Goal: Information Seeking & Learning: Learn about a topic

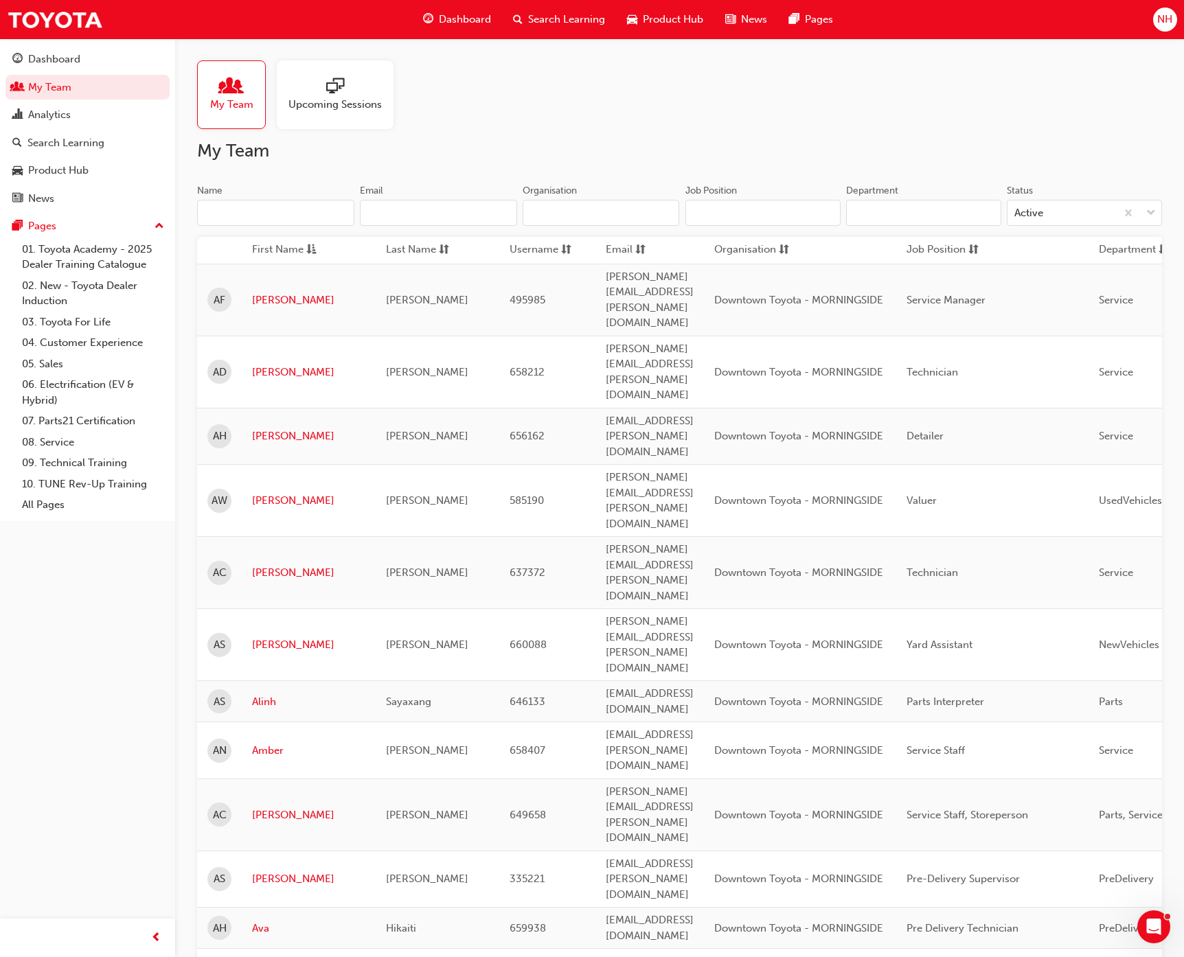
click at [549, 23] on span "Search Learning" at bounding box center [566, 20] width 77 height 16
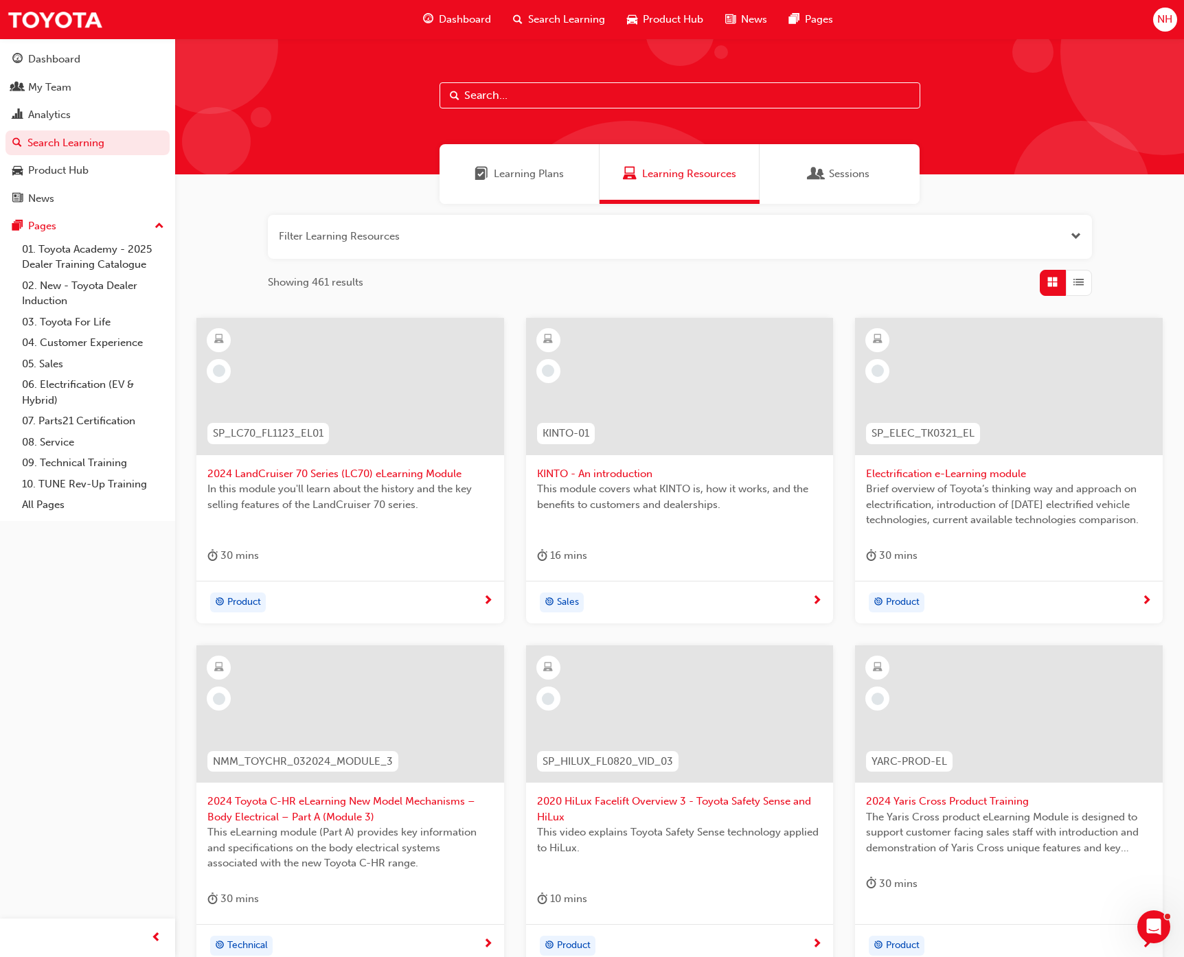
click at [413, 240] on button "button" at bounding box center [680, 237] width 824 height 44
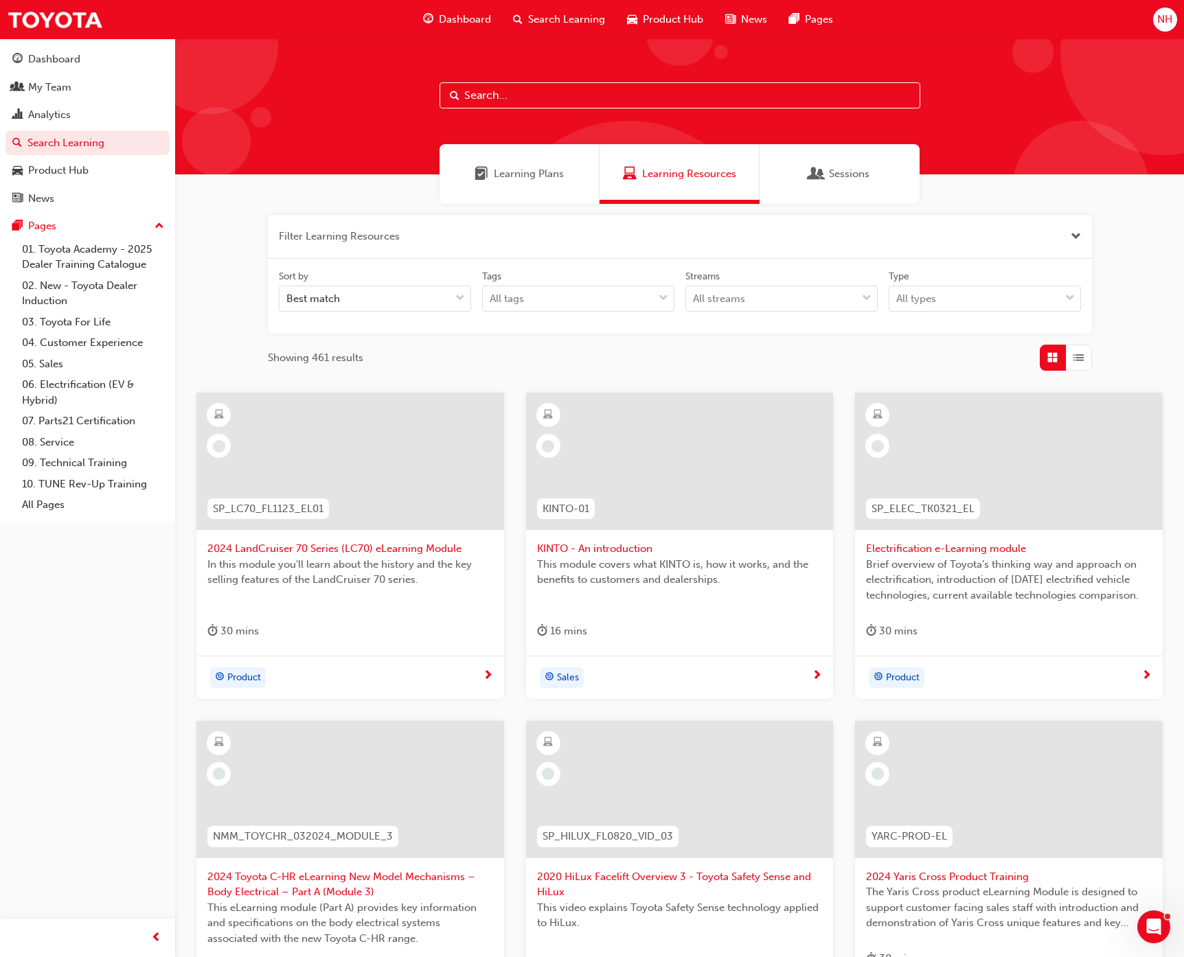
click at [560, 88] on input "text" at bounding box center [679, 95] width 481 height 26
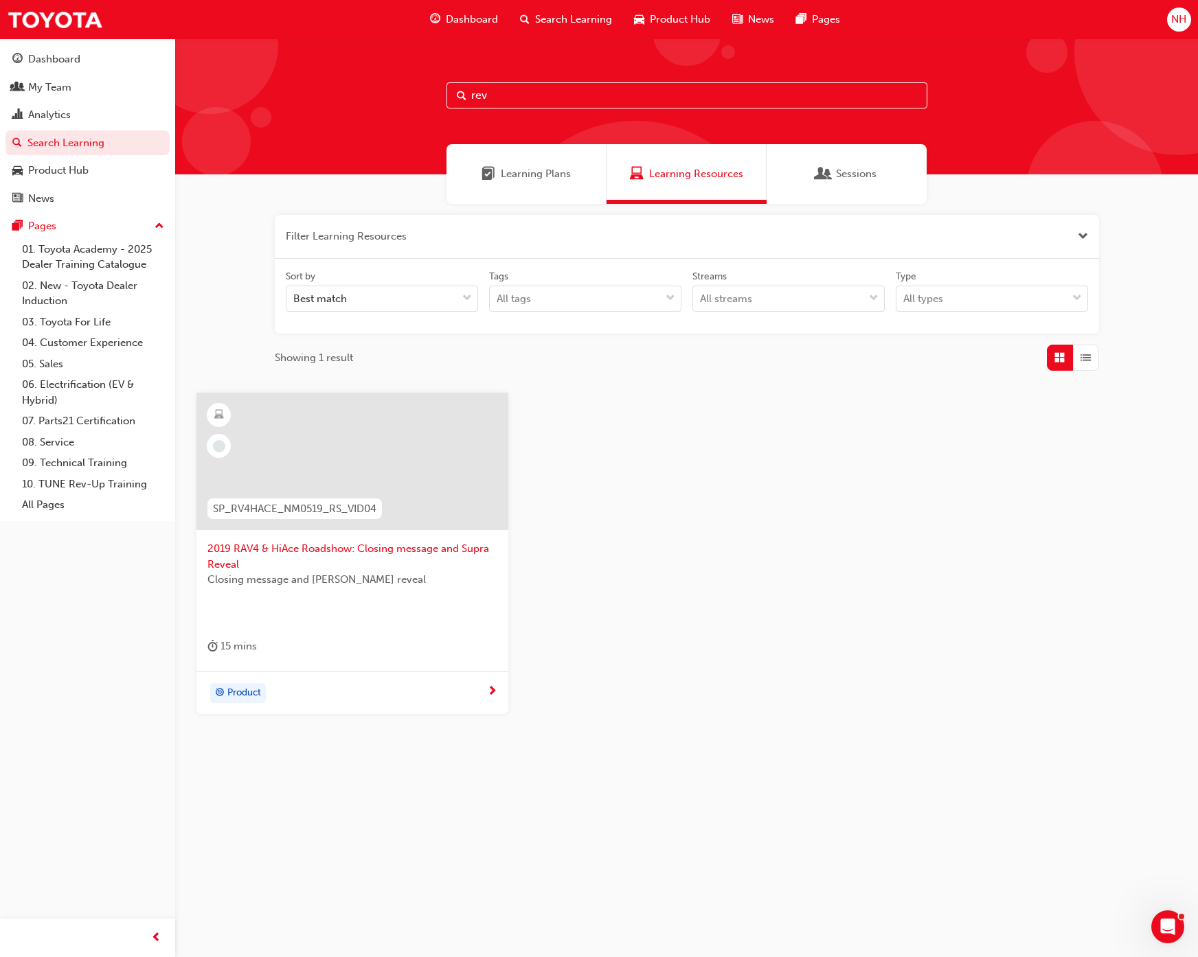
type input "rev"
click at [844, 512] on div "SP_RV4HACE_NM0519_RS_VID04 2019 RAV4 & HiAce Roadshow: Closing message and Supr…" at bounding box center [686, 564] width 1002 height 343
click at [81, 481] on link "10. TUNE Rev-Up Training" at bounding box center [92, 484] width 153 height 21
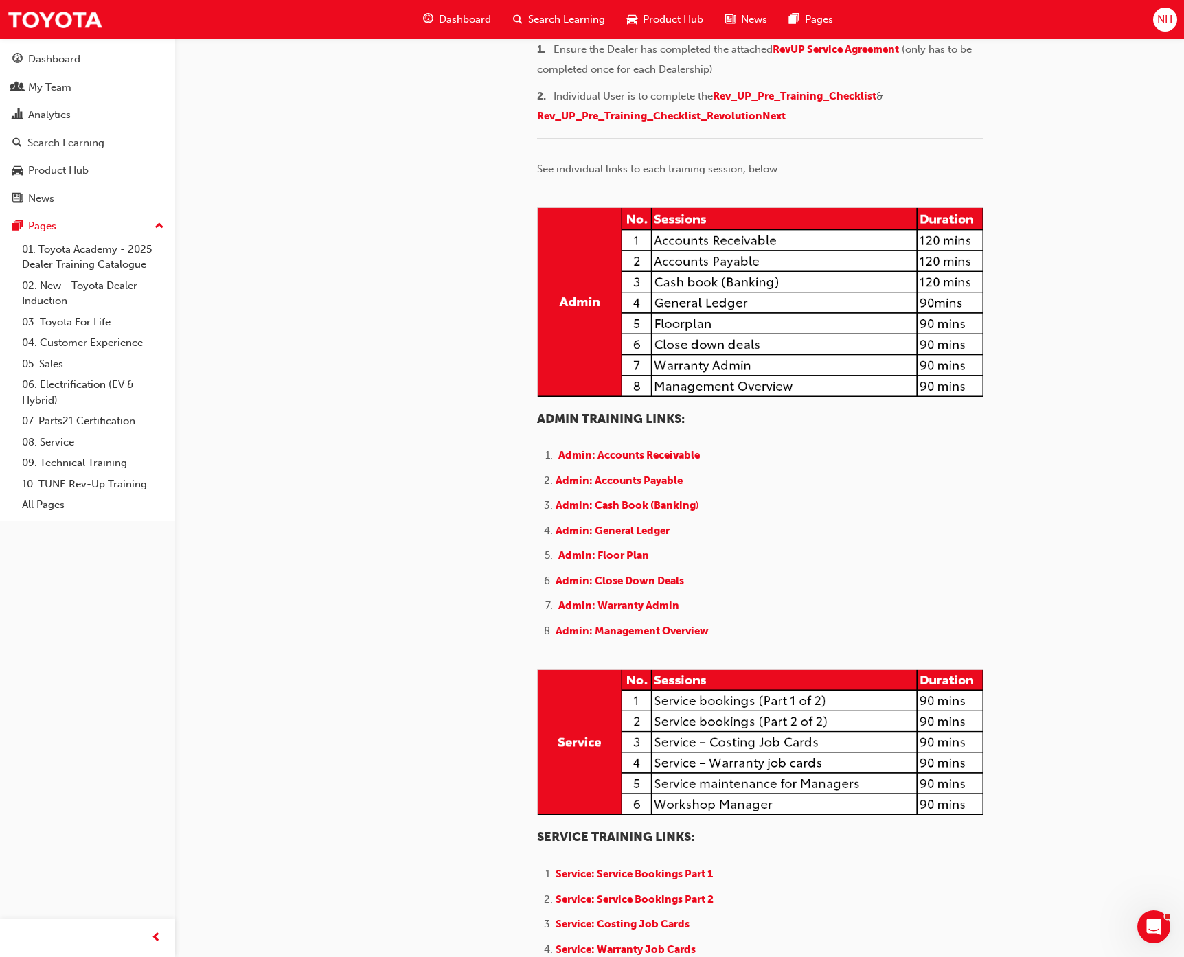
scroll to position [275, 0]
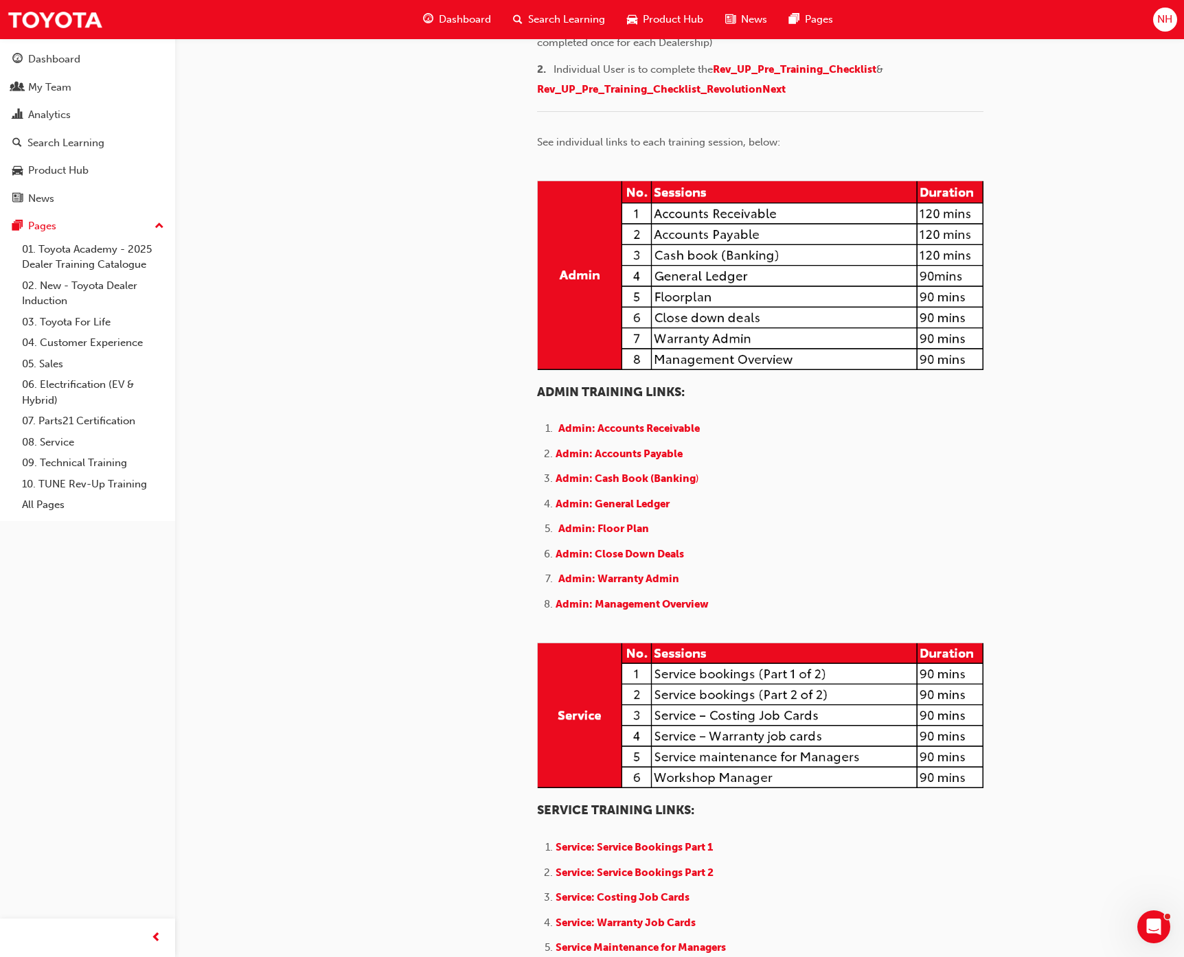
click at [830, 29] on span "RevUP Service Agreement" at bounding box center [836, 22] width 126 height 12
click at [904, 591] on ol "​ Admin: Accounts Receivable Admin: Accounts Payable Admin: Cash Book (Banking …" at bounding box center [760, 518] width 446 height 196
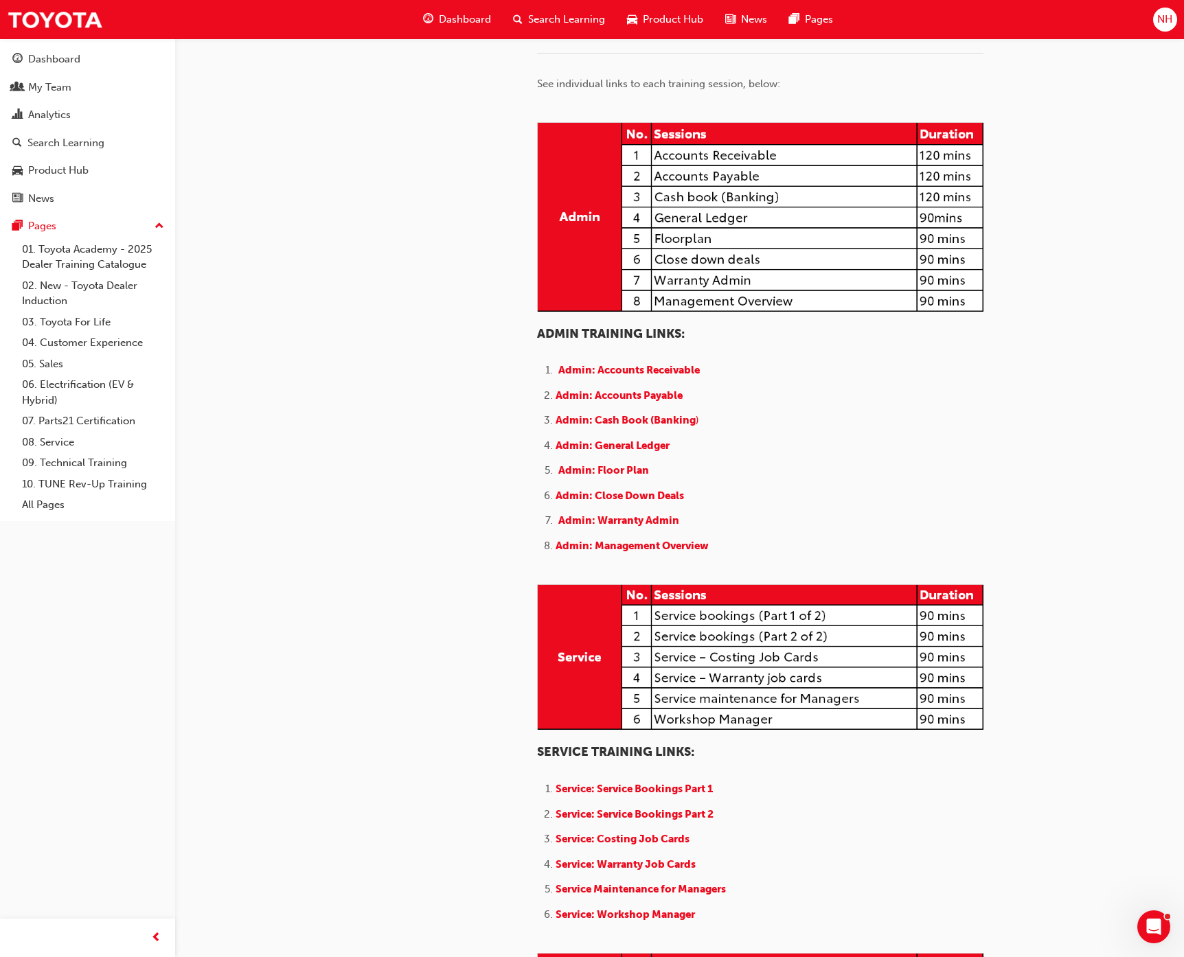
scroll to position [366, 0]
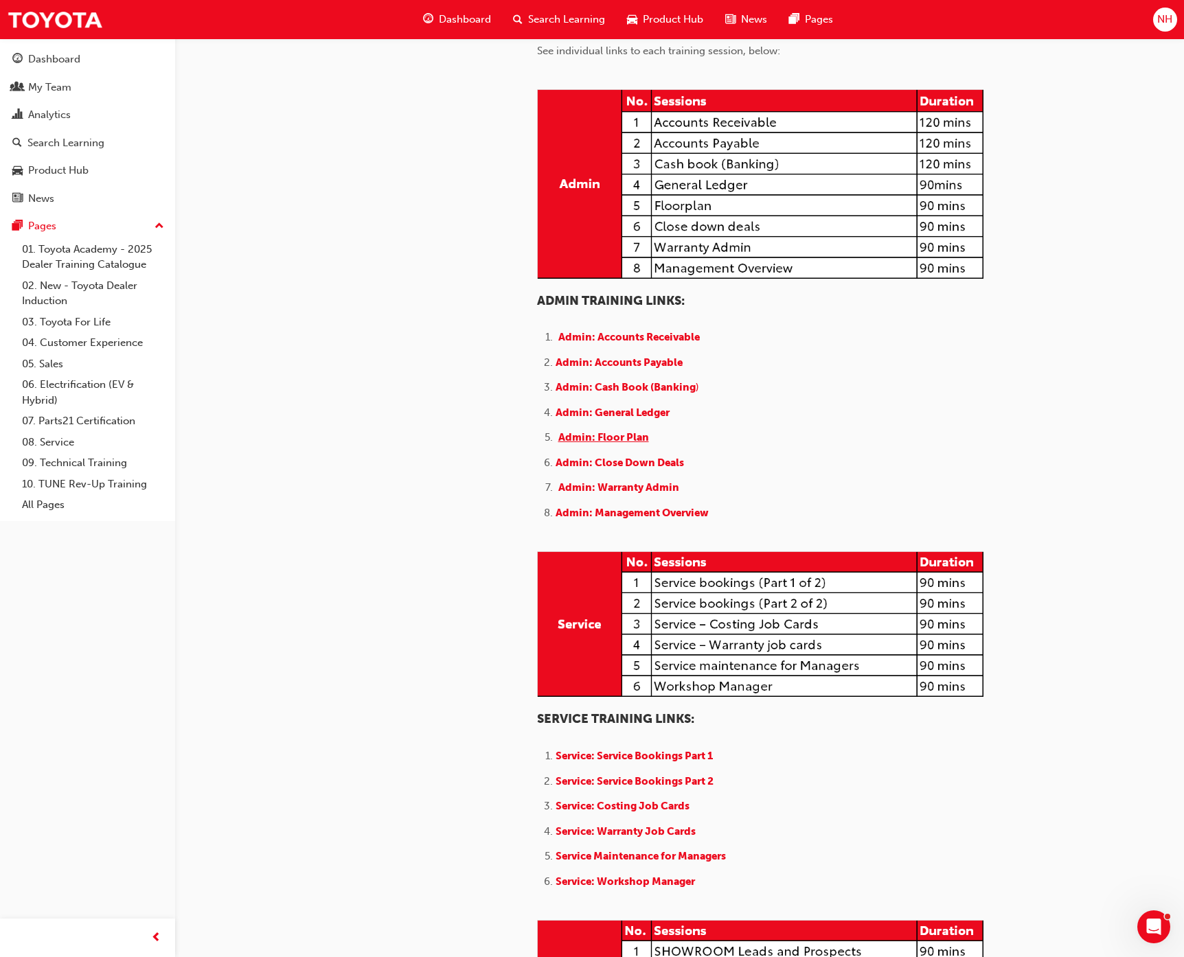
click at [586, 444] on span "Admin: Floor Plan" at bounding box center [603, 437] width 91 height 12
